Goal: Task Accomplishment & Management: Use online tool/utility

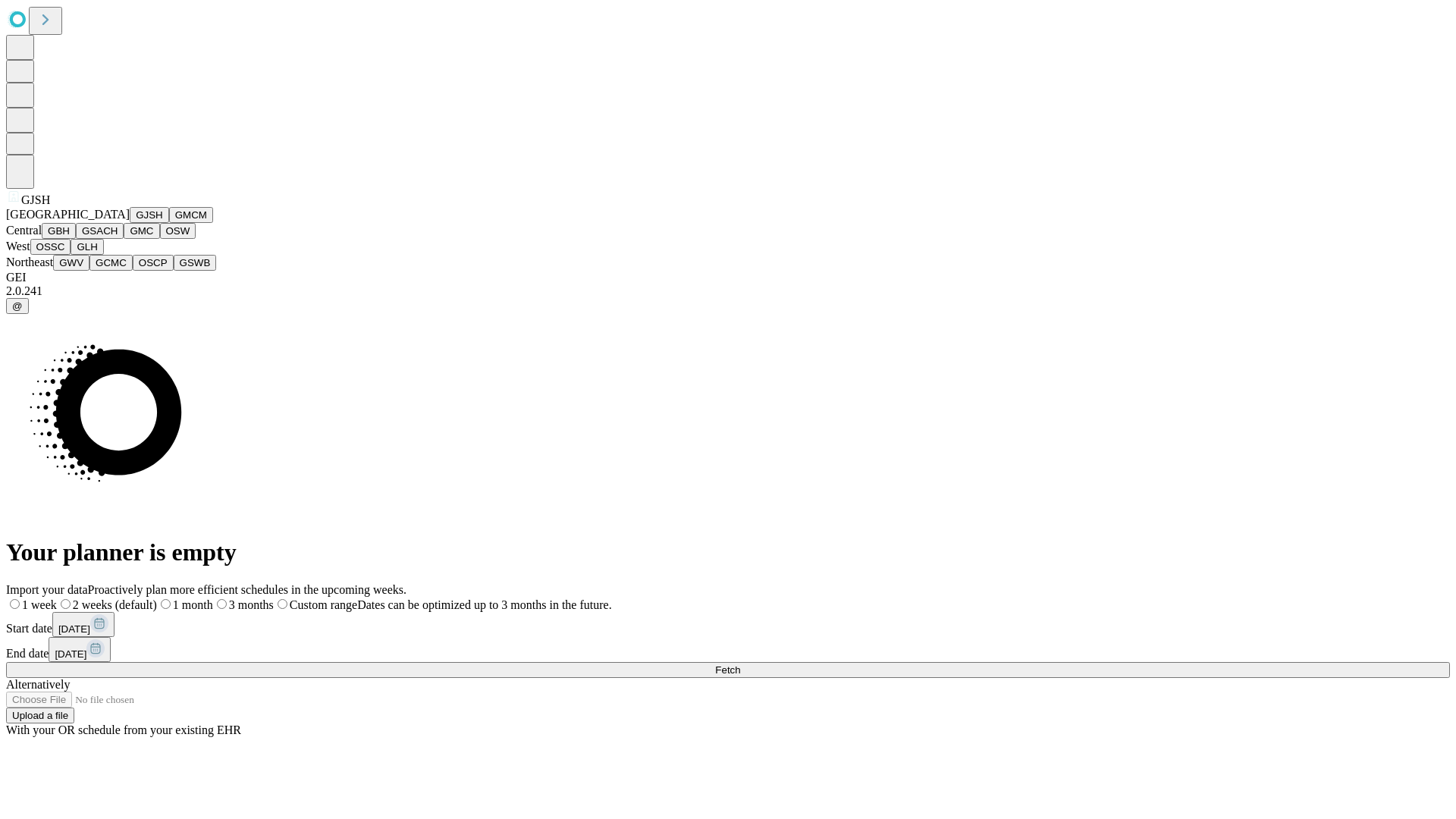
click at [130, 223] on button "GJSH" at bounding box center [149, 215] width 40 height 16
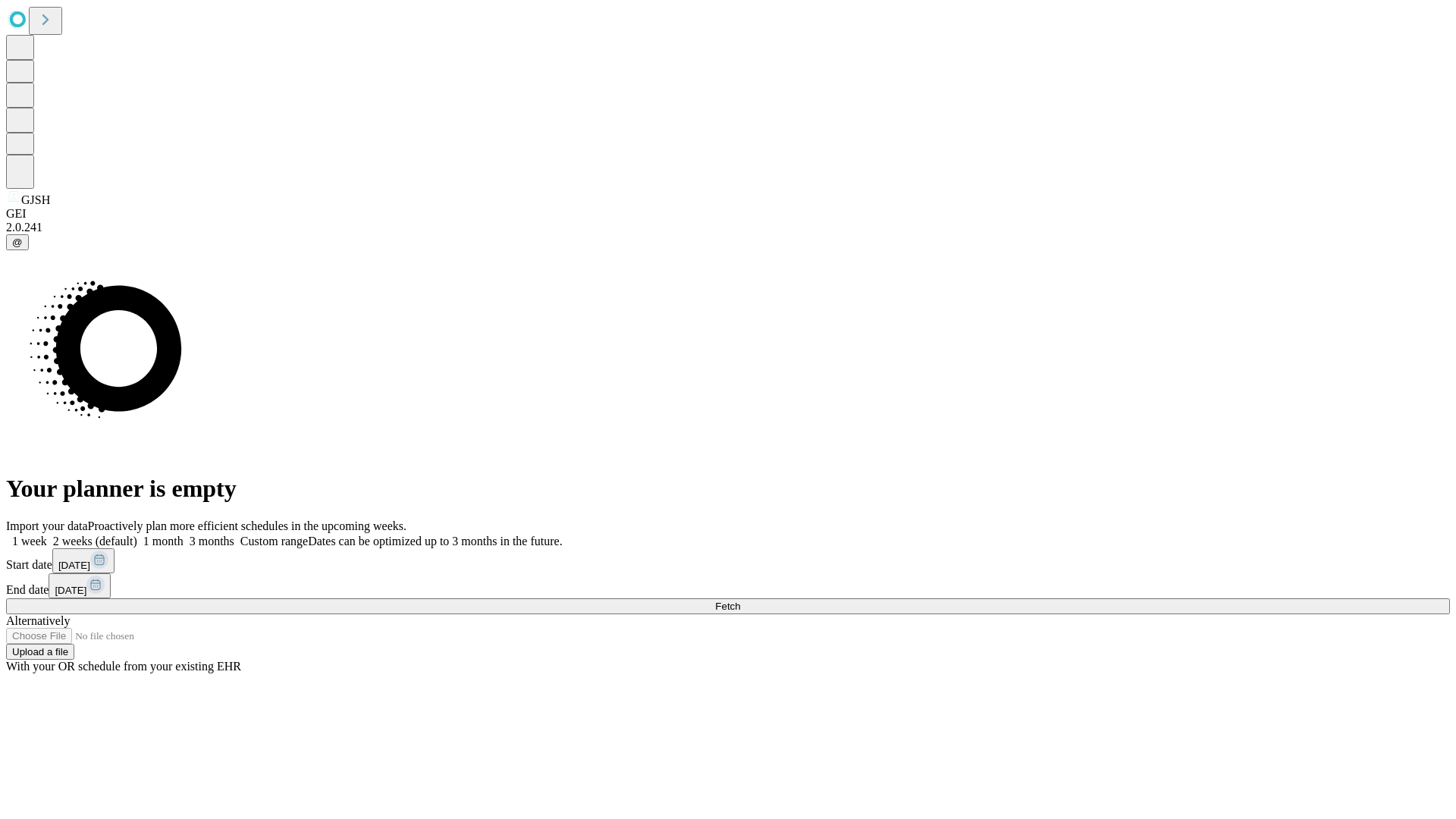
click at [137, 534] on label "2 weeks (default)" at bounding box center [91, 540] width 91 height 13
click at [740, 600] on span "Fetch" at bounding box center [728, 605] width 25 height 11
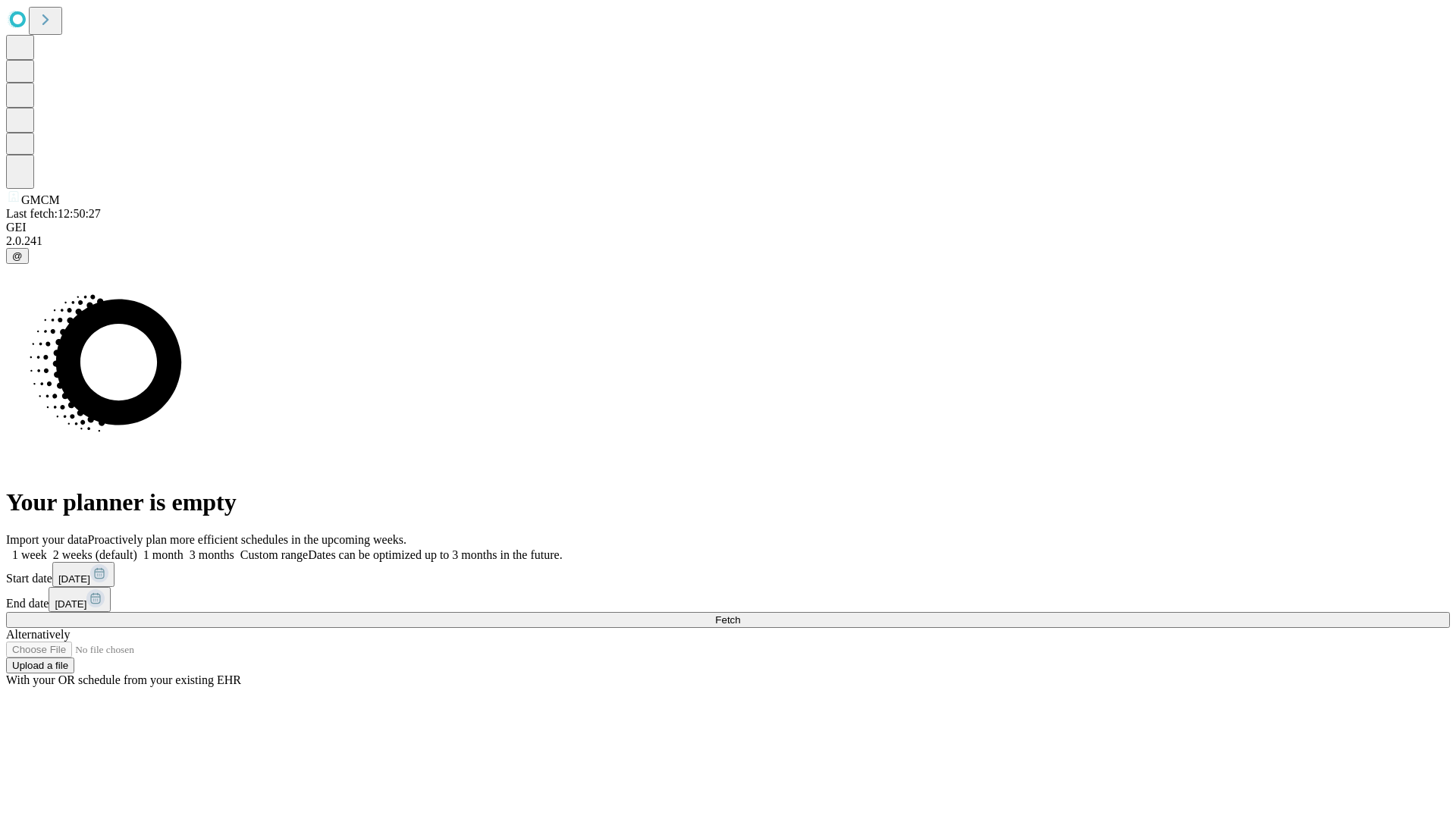
click at [137, 548] on label "2 weeks (default)" at bounding box center [91, 554] width 91 height 13
click at [740, 614] on span "Fetch" at bounding box center [728, 620] width 25 height 11
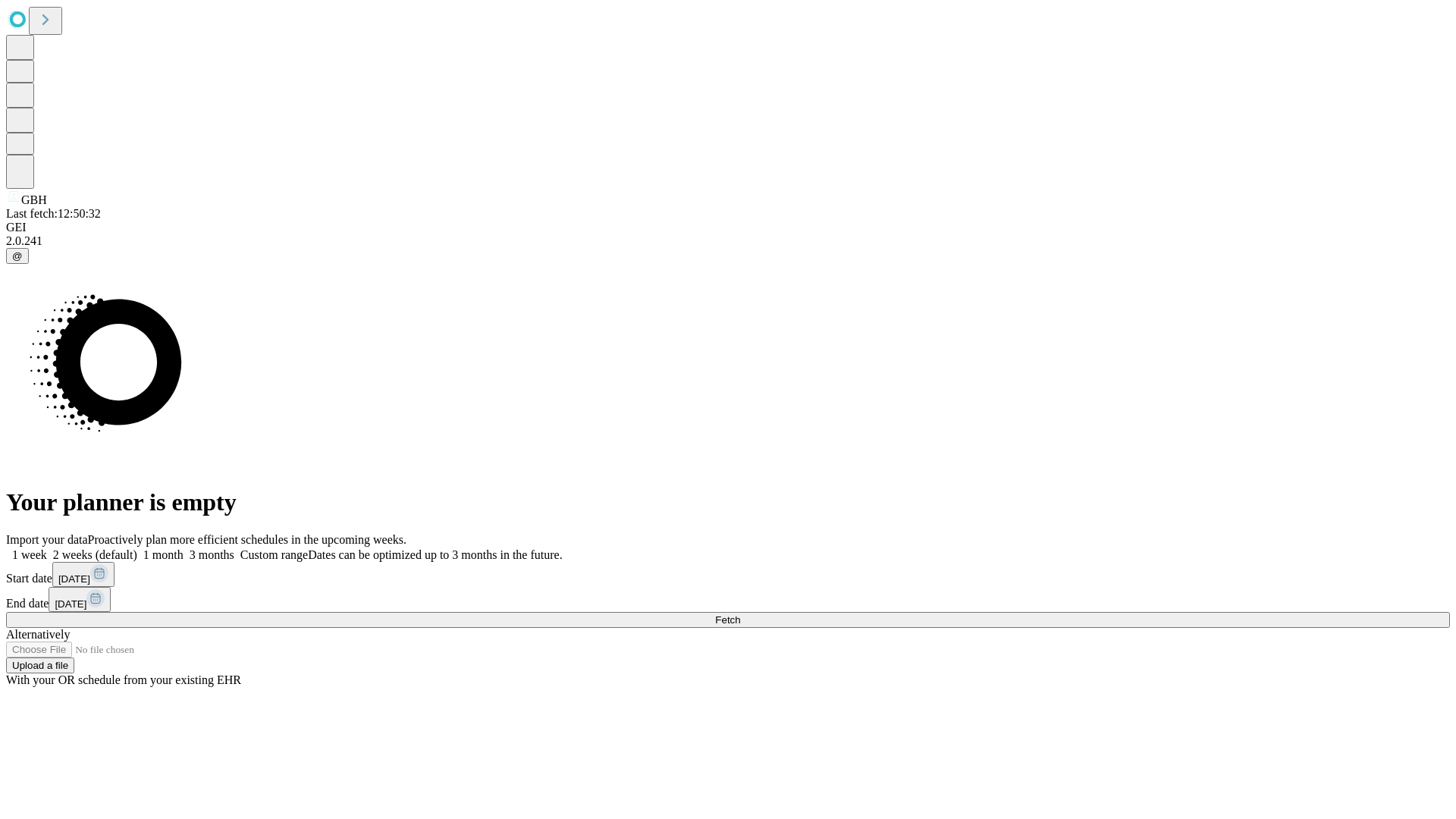
click at [137, 548] on label "2 weeks (default)" at bounding box center [91, 554] width 91 height 13
click at [740, 614] on span "Fetch" at bounding box center [728, 620] width 25 height 11
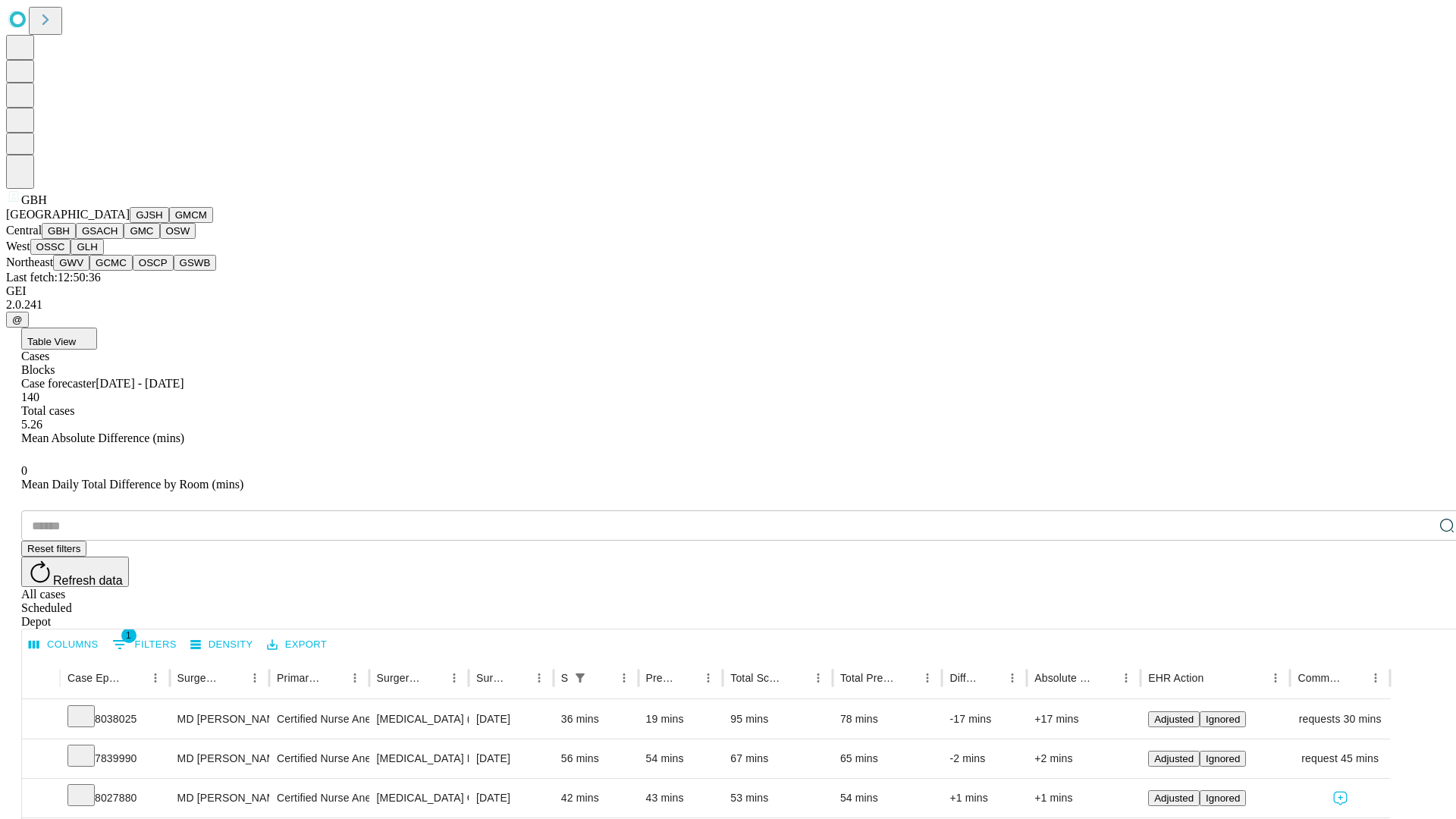
click at [118, 239] on button "GSACH" at bounding box center [99, 231] width 47 height 16
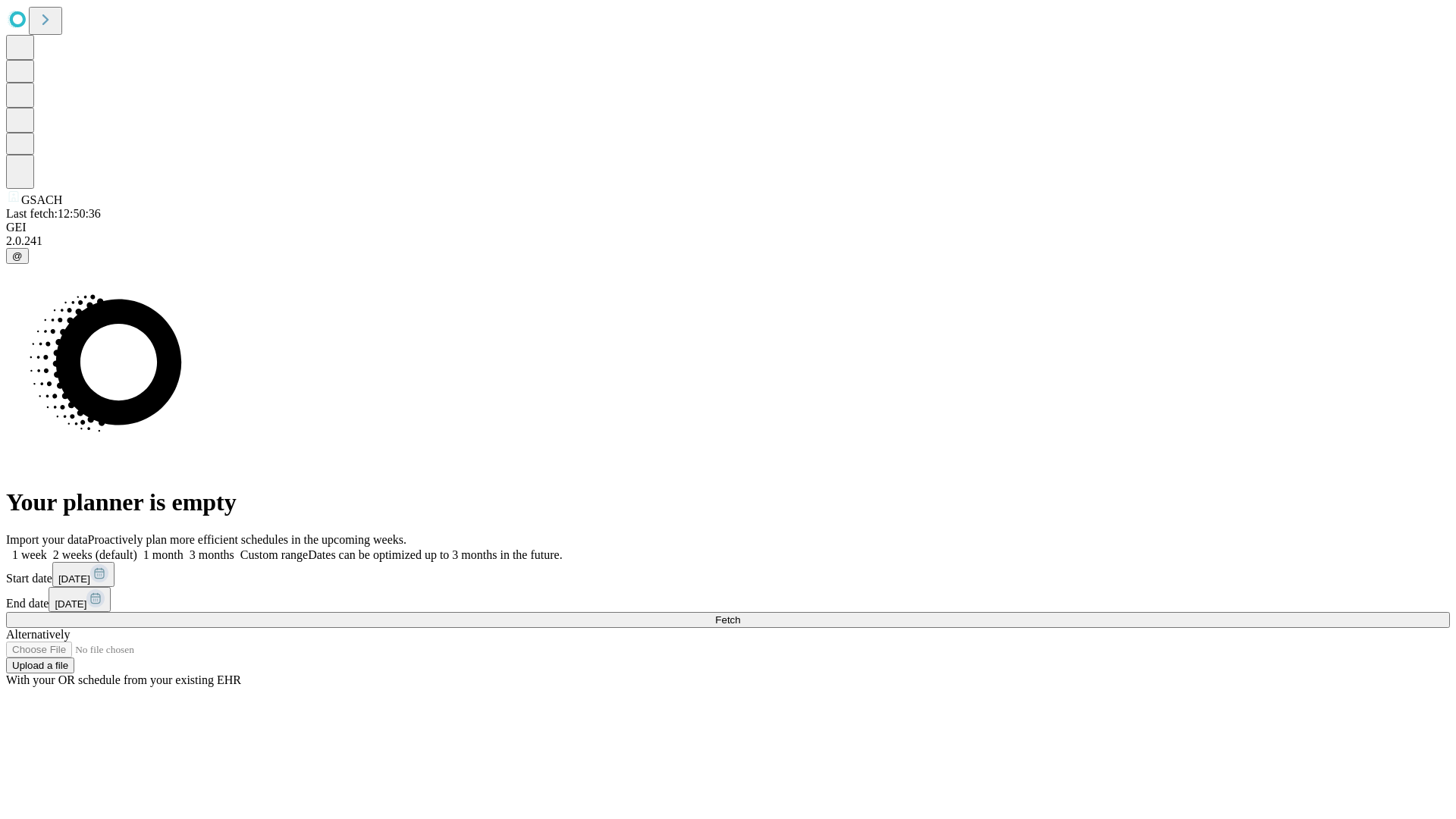
click at [137, 548] on label "2 weeks (default)" at bounding box center [91, 554] width 91 height 13
click at [740, 614] on span "Fetch" at bounding box center [728, 620] width 25 height 11
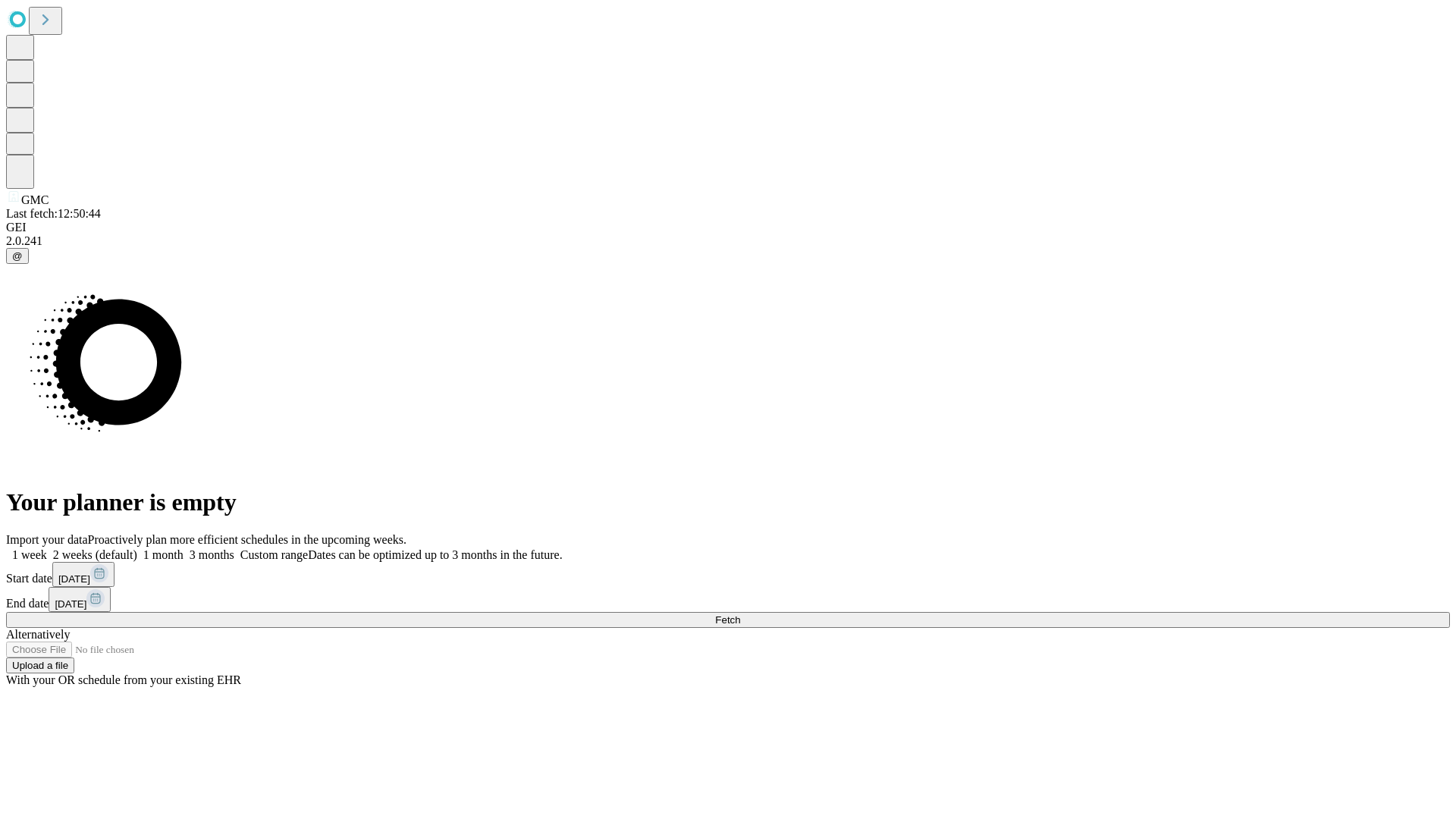
click at [137, 548] on label "2 weeks (default)" at bounding box center [91, 554] width 91 height 13
click at [740, 614] on span "Fetch" at bounding box center [728, 620] width 25 height 11
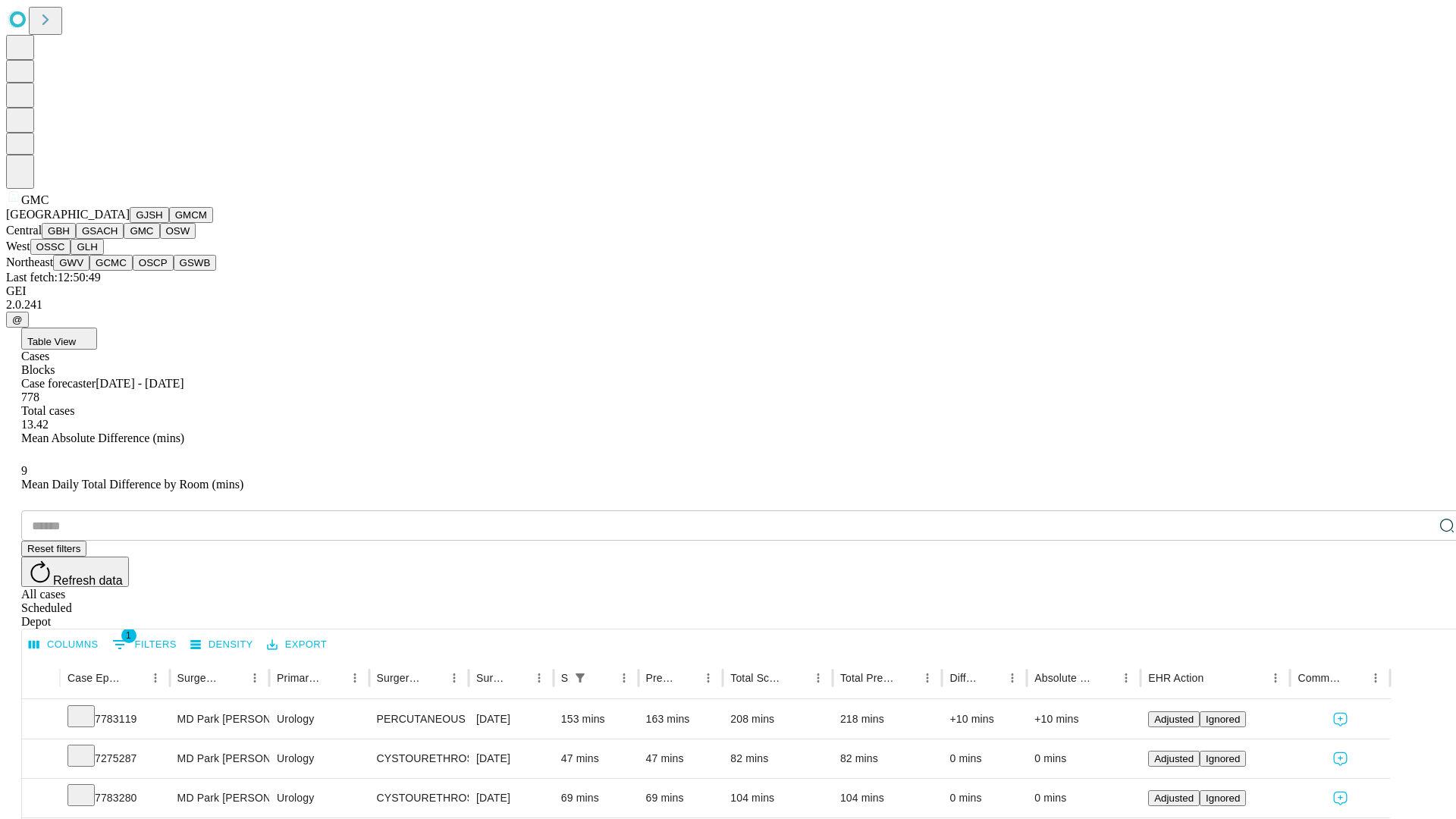
click at [160, 239] on button "OSW" at bounding box center [177, 231] width 36 height 16
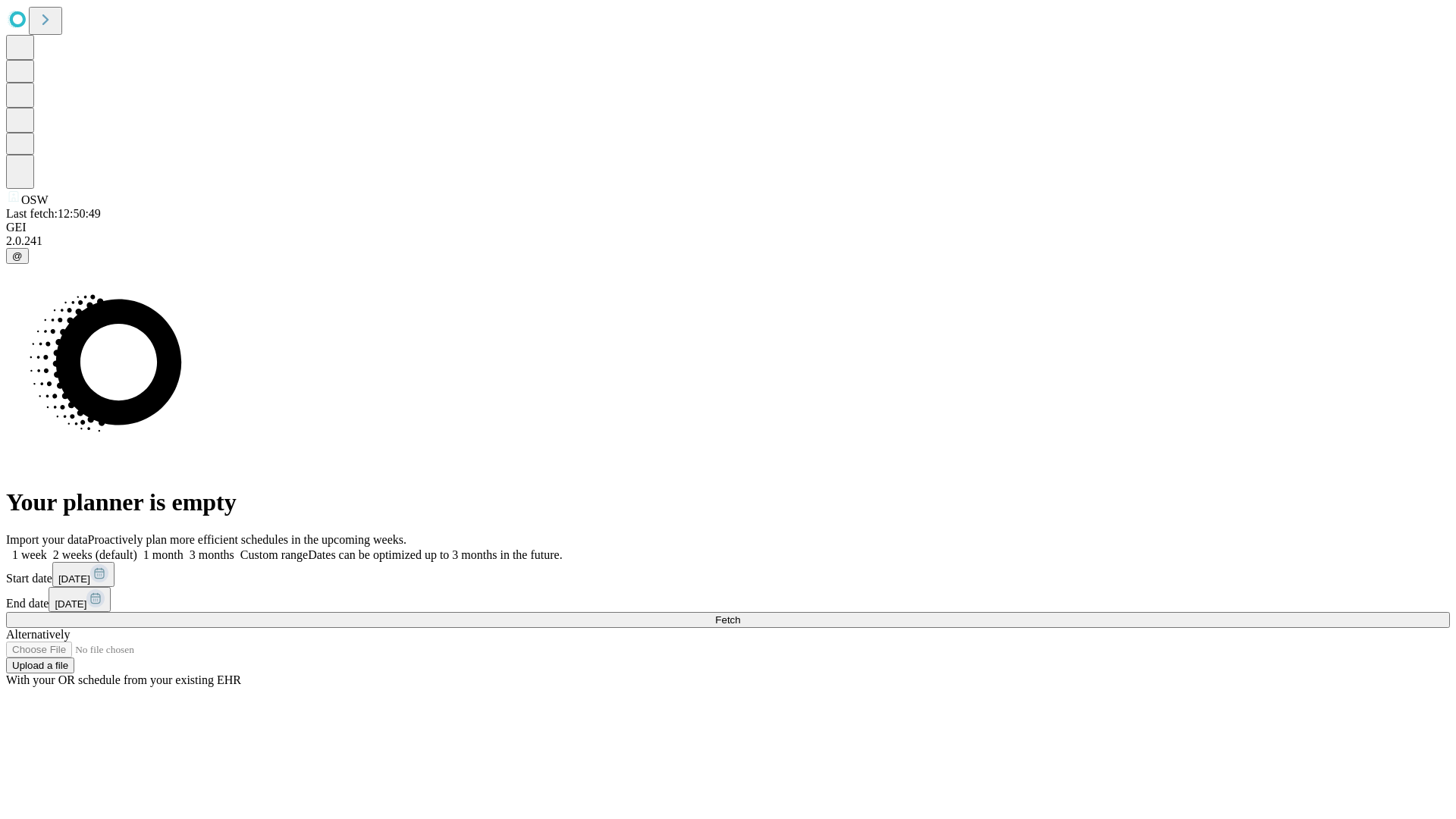
click at [137, 548] on label "2 weeks (default)" at bounding box center [91, 554] width 91 height 13
click at [740, 614] on span "Fetch" at bounding box center [728, 620] width 25 height 11
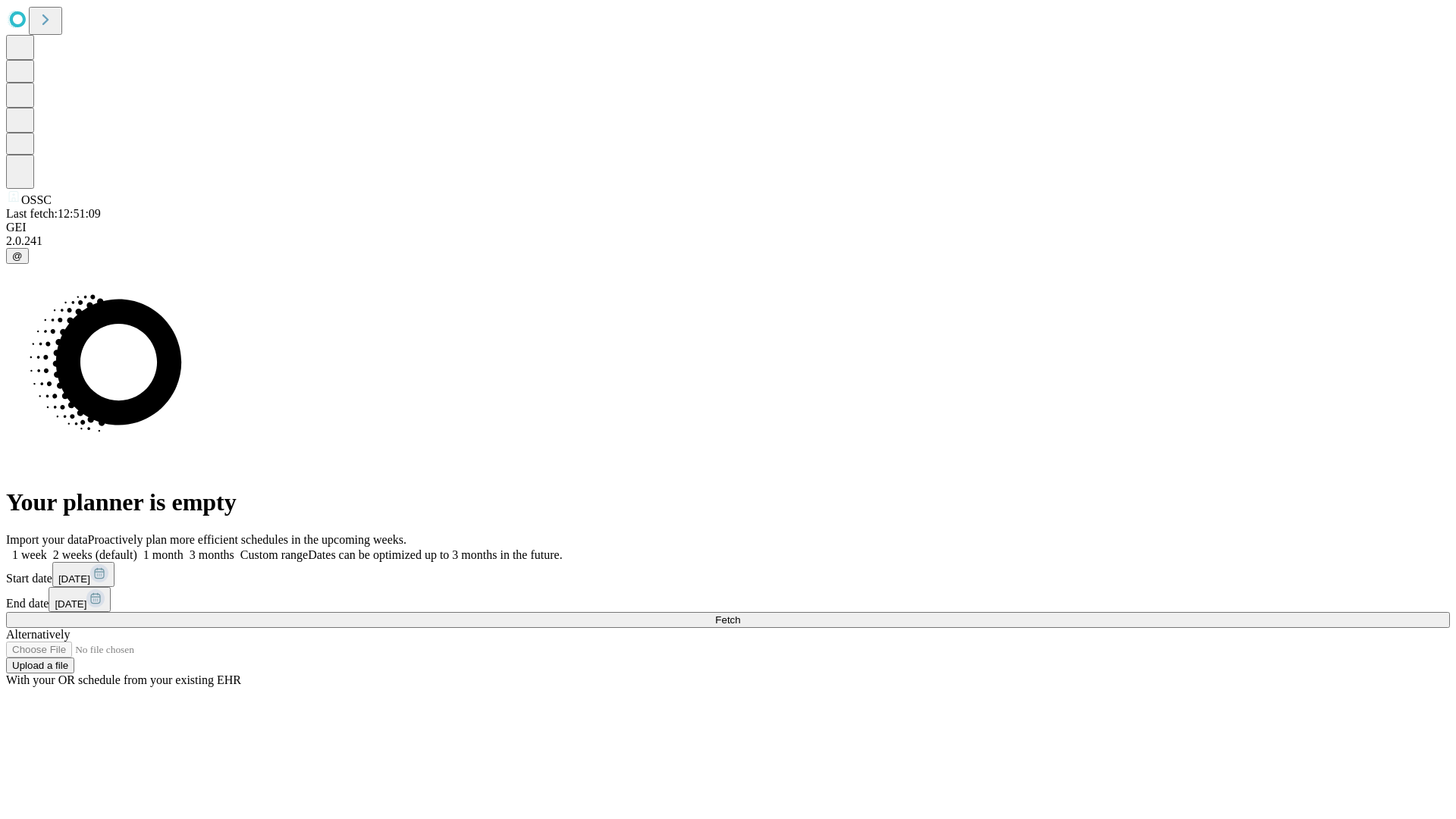
click at [137, 548] on label "2 weeks (default)" at bounding box center [91, 554] width 91 height 13
click at [740, 614] on span "Fetch" at bounding box center [728, 620] width 25 height 11
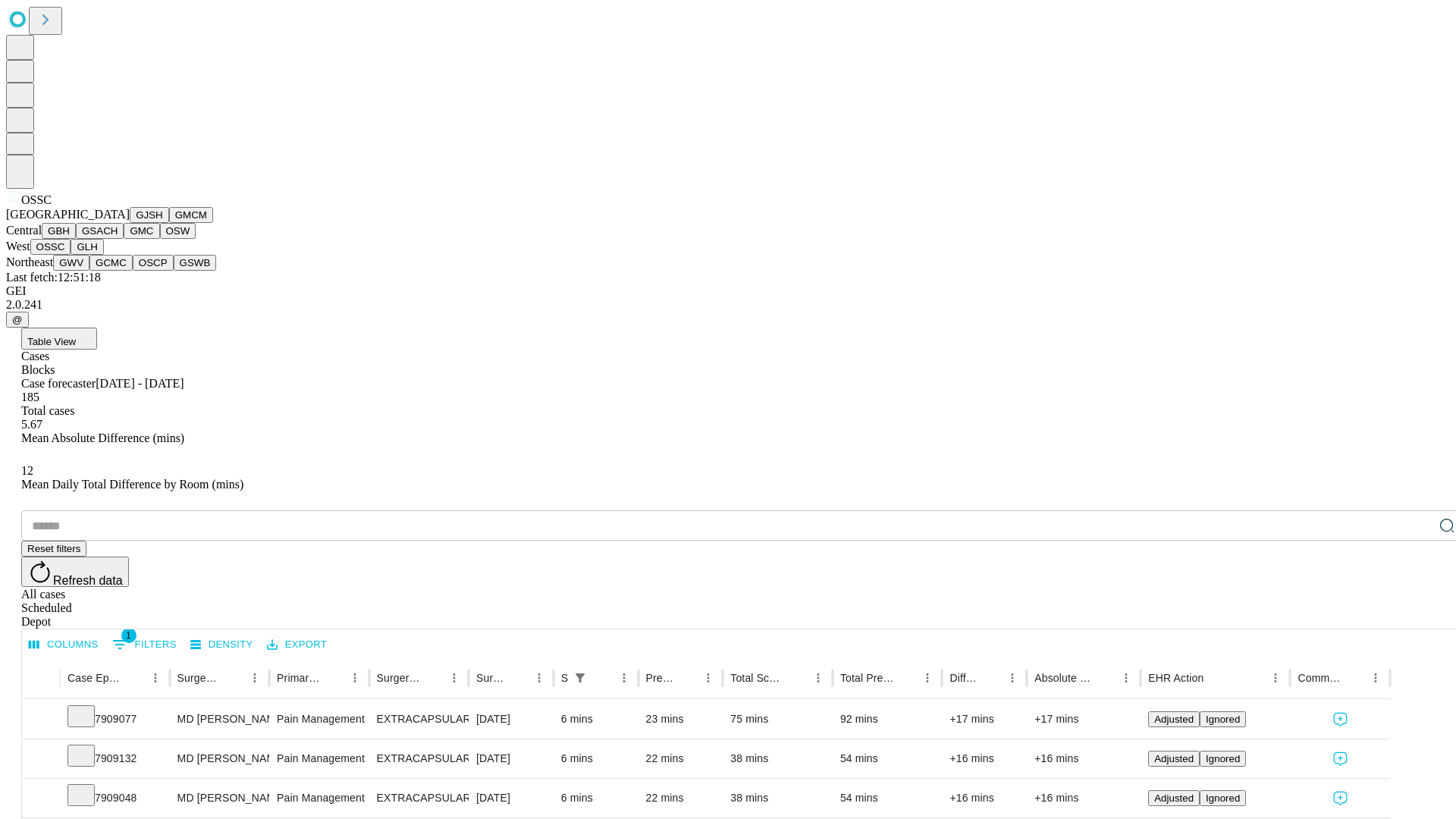
click at [103, 255] on button "GLH" at bounding box center [86, 247] width 33 height 16
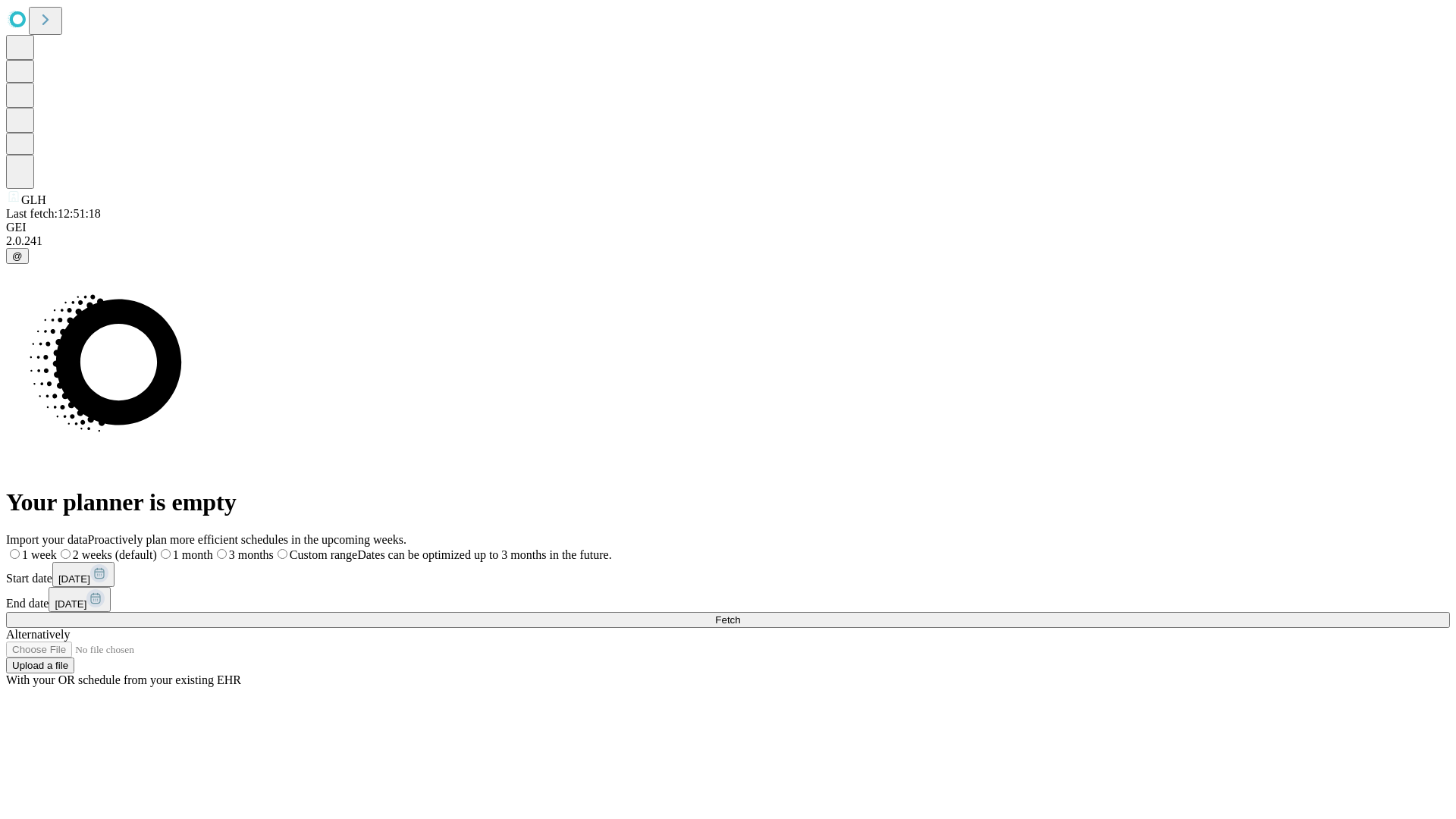
click at [157, 548] on label "2 weeks (default)" at bounding box center [107, 554] width 100 height 13
click at [740, 614] on span "Fetch" at bounding box center [728, 620] width 25 height 11
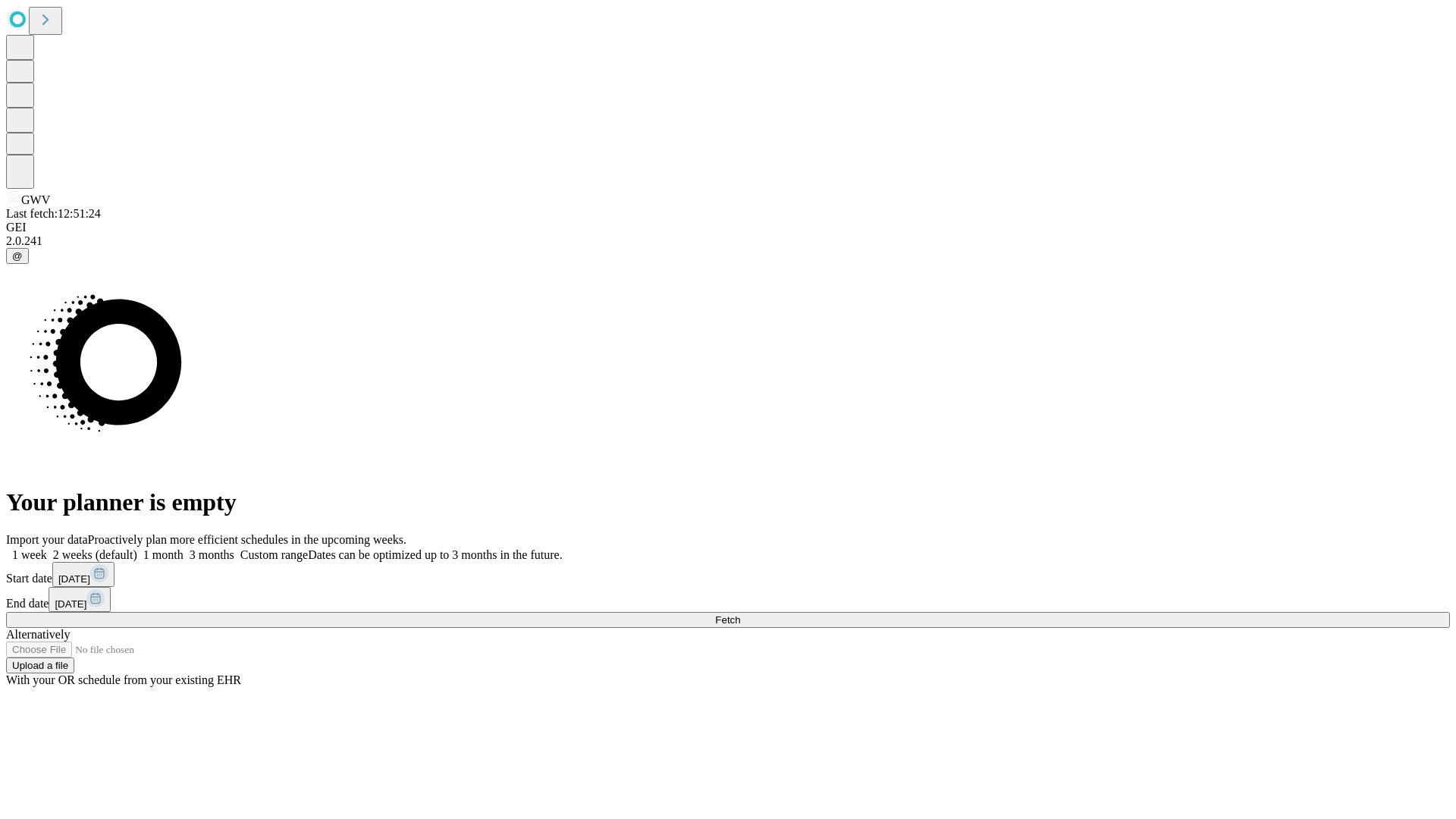
click at [137, 548] on label "2 weeks (default)" at bounding box center [91, 554] width 91 height 13
click at [740, 614] on span "Fetch" at bounding box center [728, 620] width 25 height 11
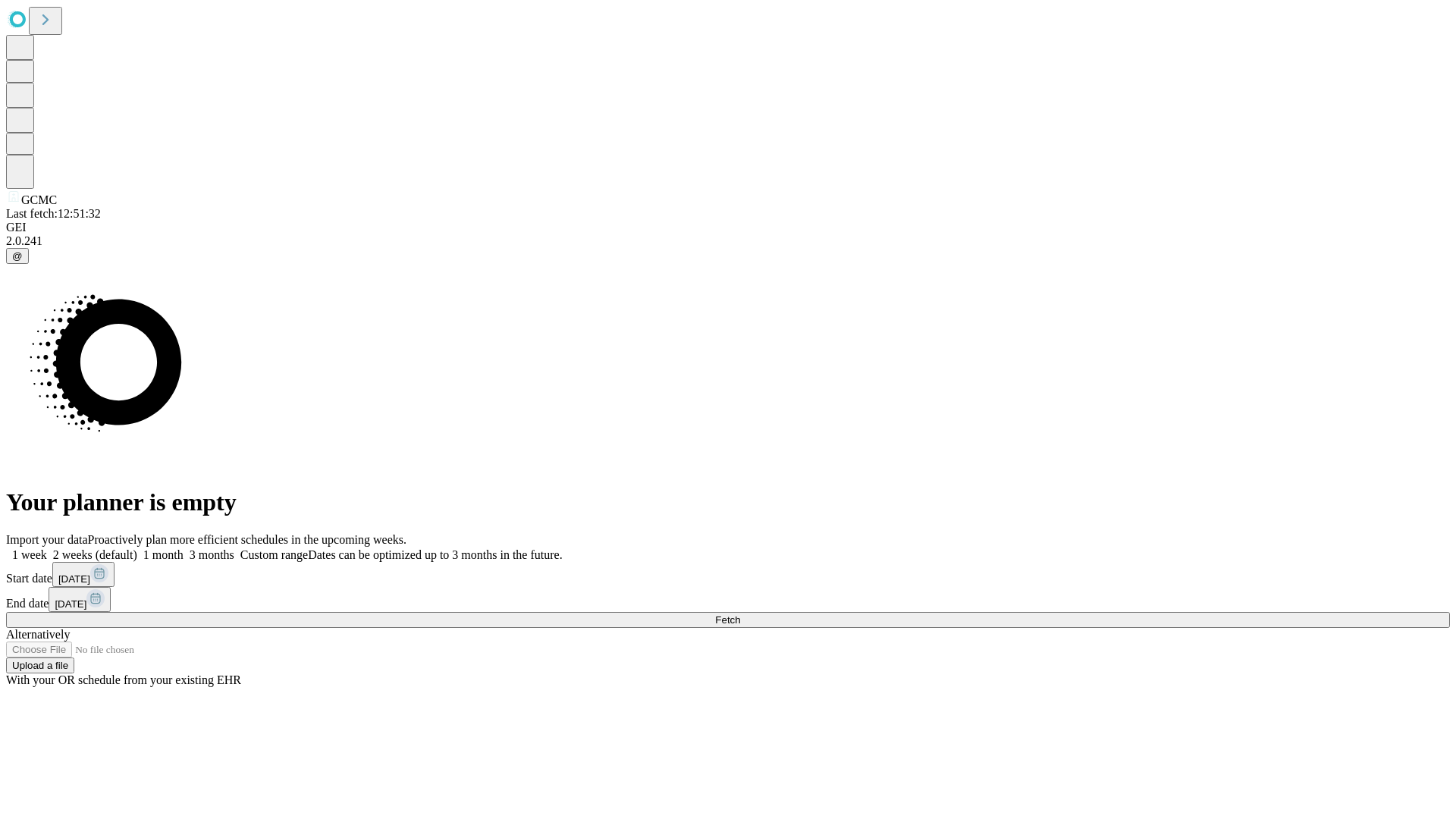
click at [137, 548] on label "2 weeks (default)" at bounding box center [91, 554] width 91 height 13
click at [740, 614] on span "Fetch" at bounding box center [728, 620] width 25 height 11
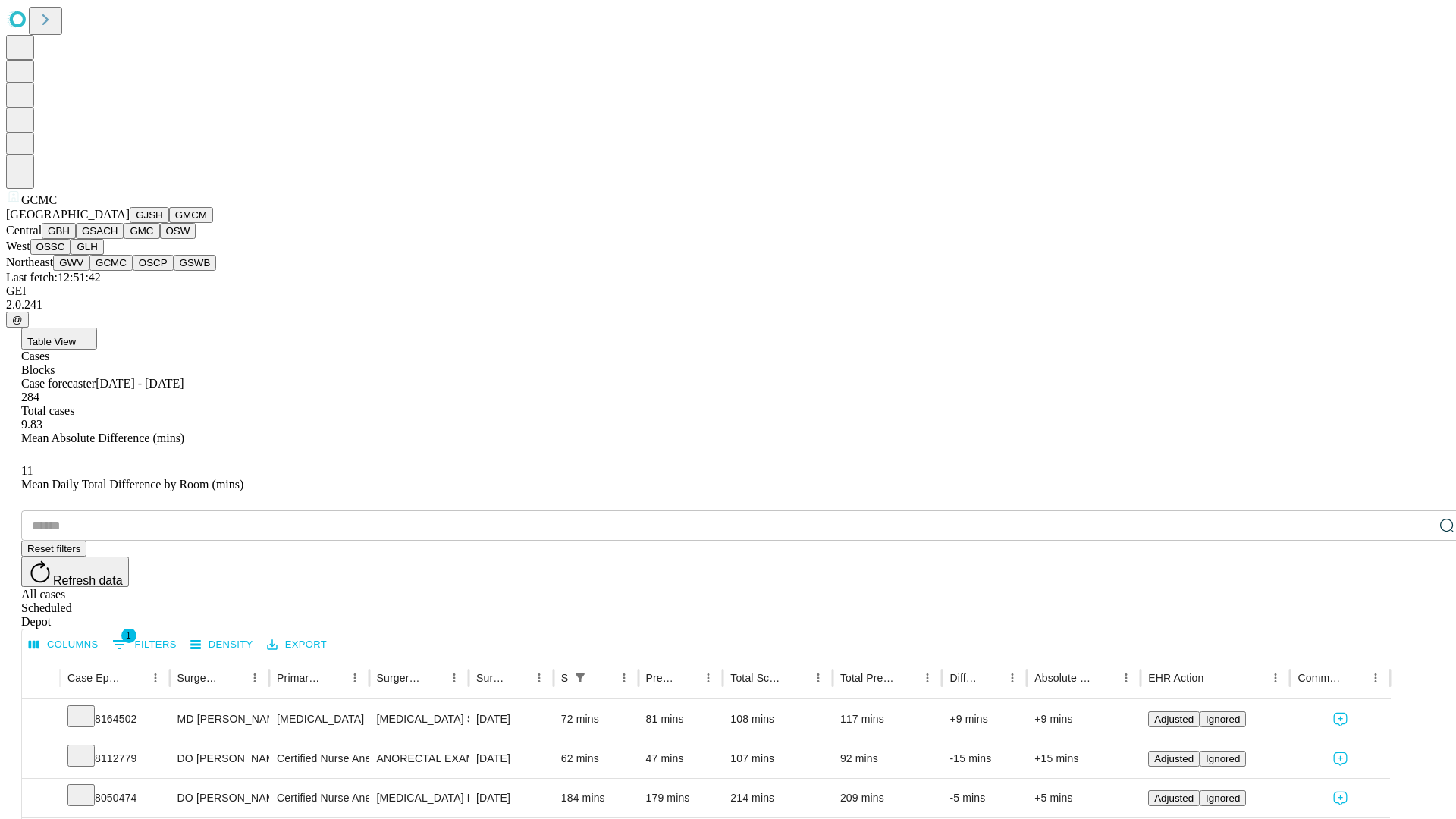
click at [133, 271] on button "OSCP" at bounding box center [153, 263] width 41 height 16
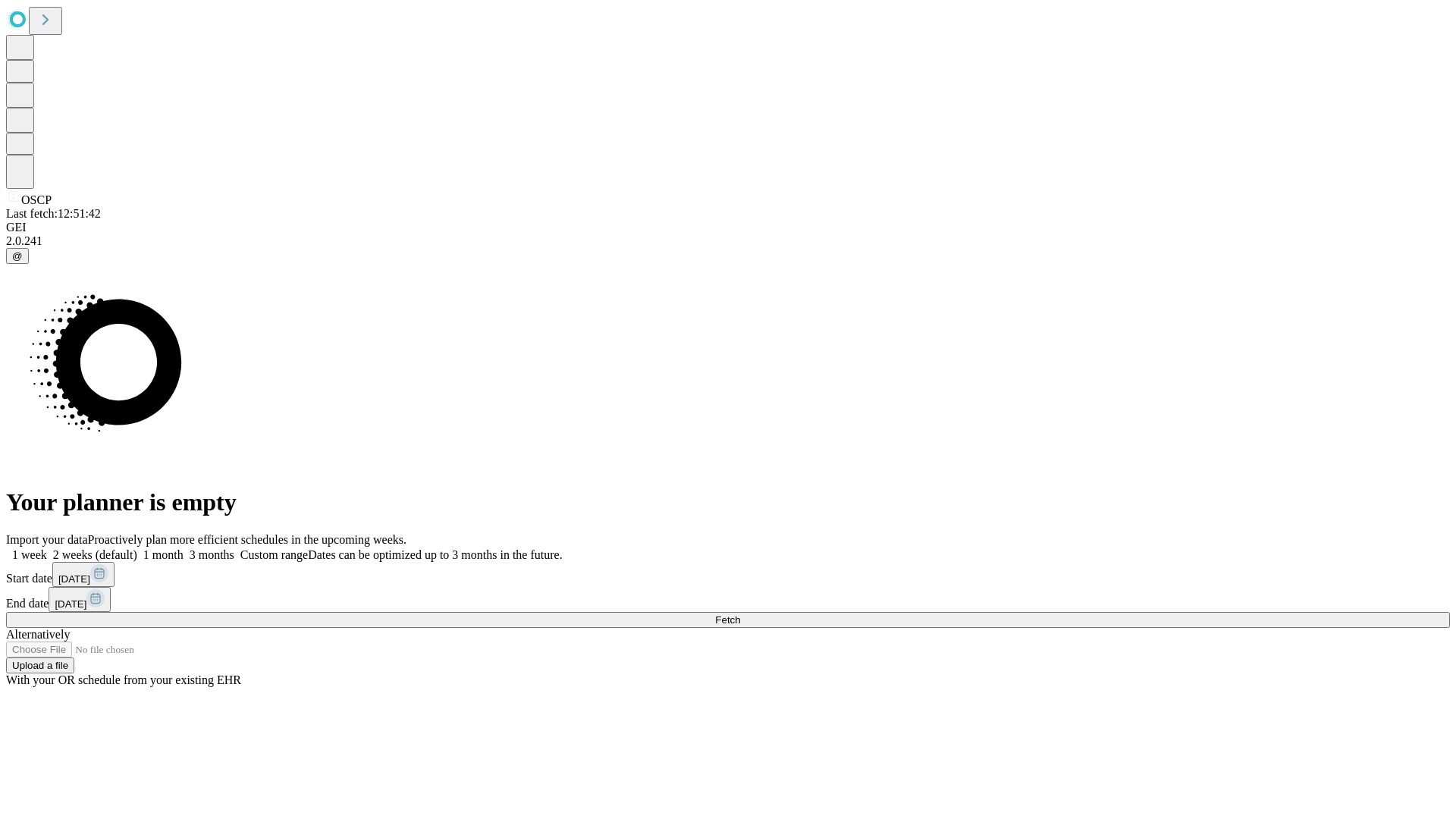
click at [740, 614] on span "Fetch" at bounding box center [728, 620] width 25 height 11
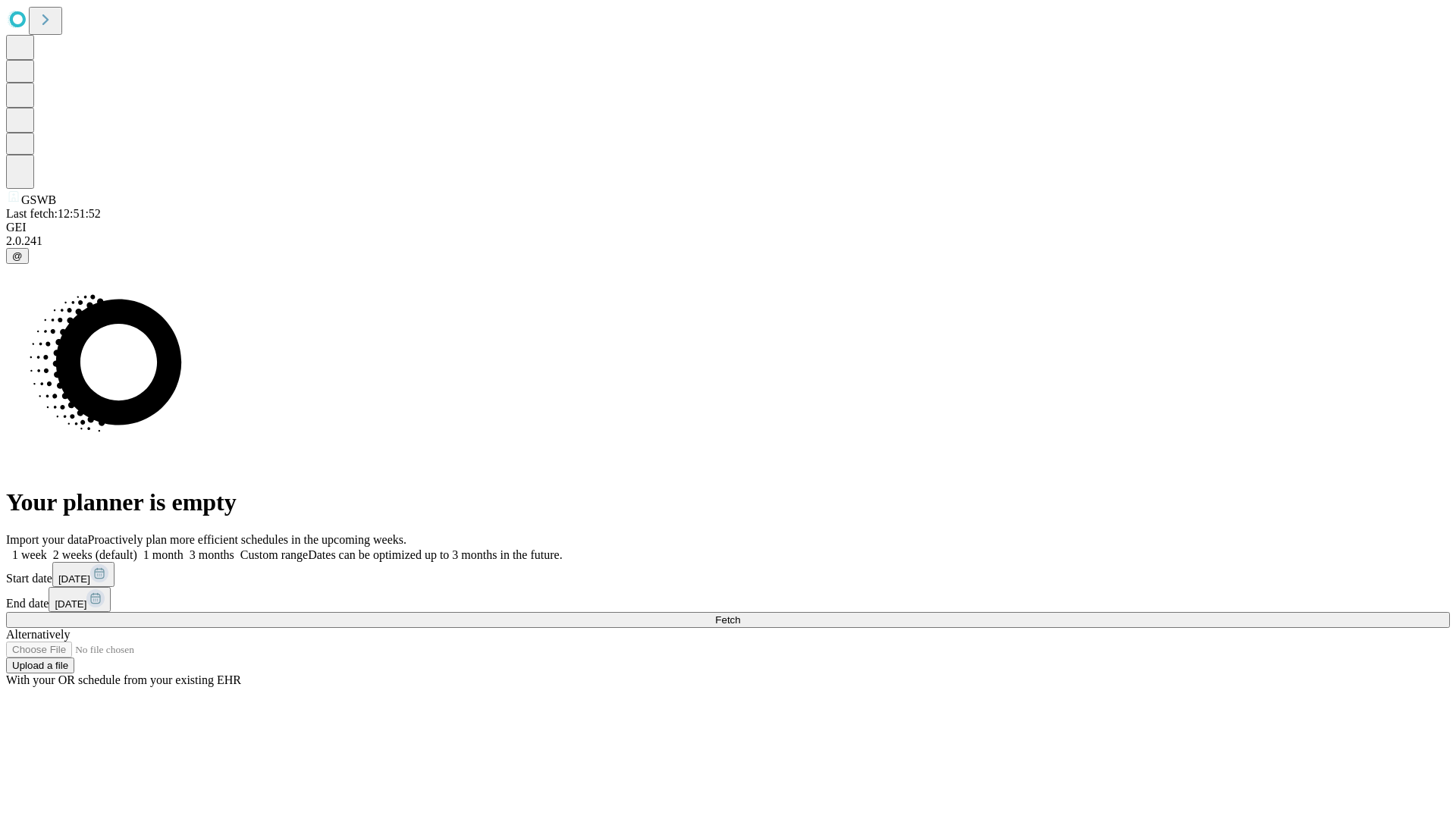
click at [137, 548] on label "2 weeks (default)" at bounding box center [91, 554] width 91 height 13
click at [740, 614] on span "Fetch" at bounding box center [728, 620] width 25 height 11
